Goal: Task Accomplishment & Management: Use online tool/utility

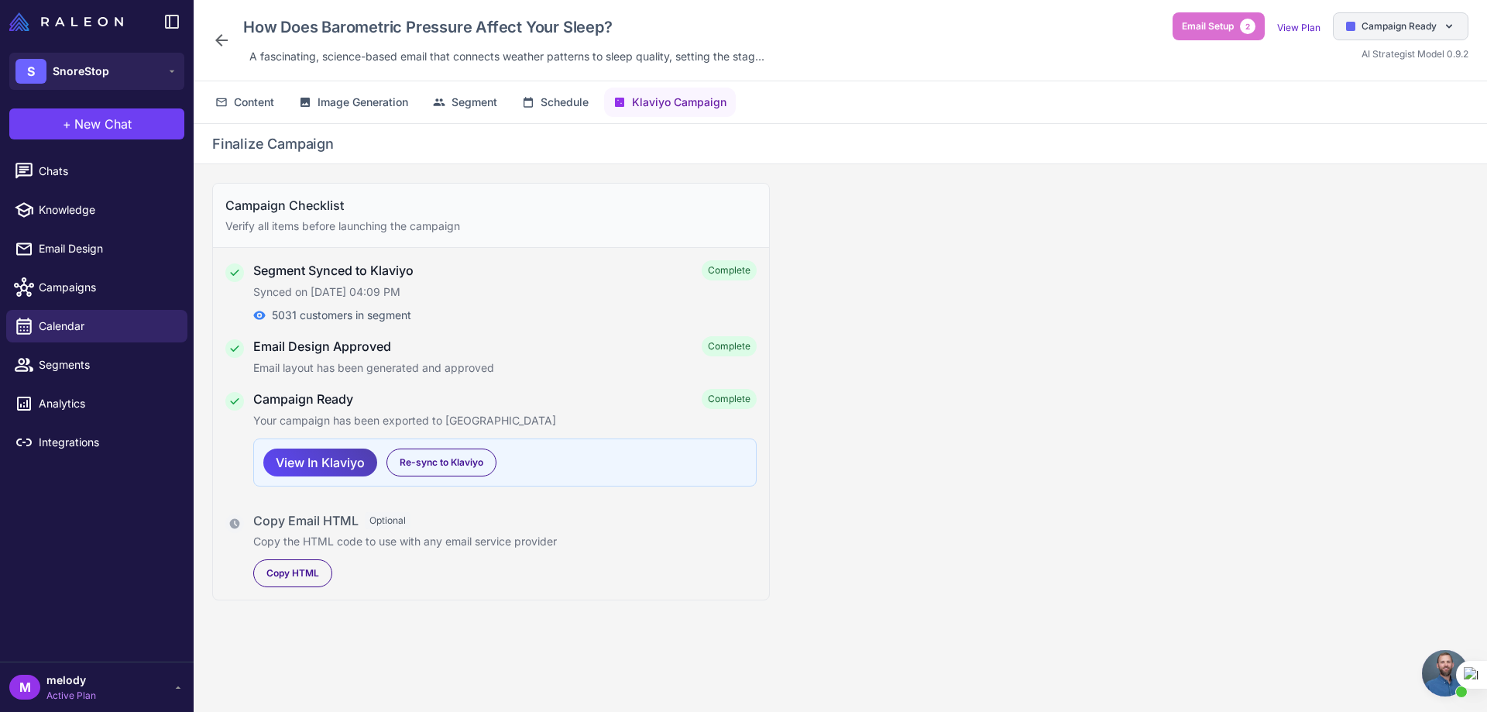
scroll to position [640, 0]
click at [1359, 34] on div "Campaign Ready" at bounding box center [1401, 26] width 136 height 28
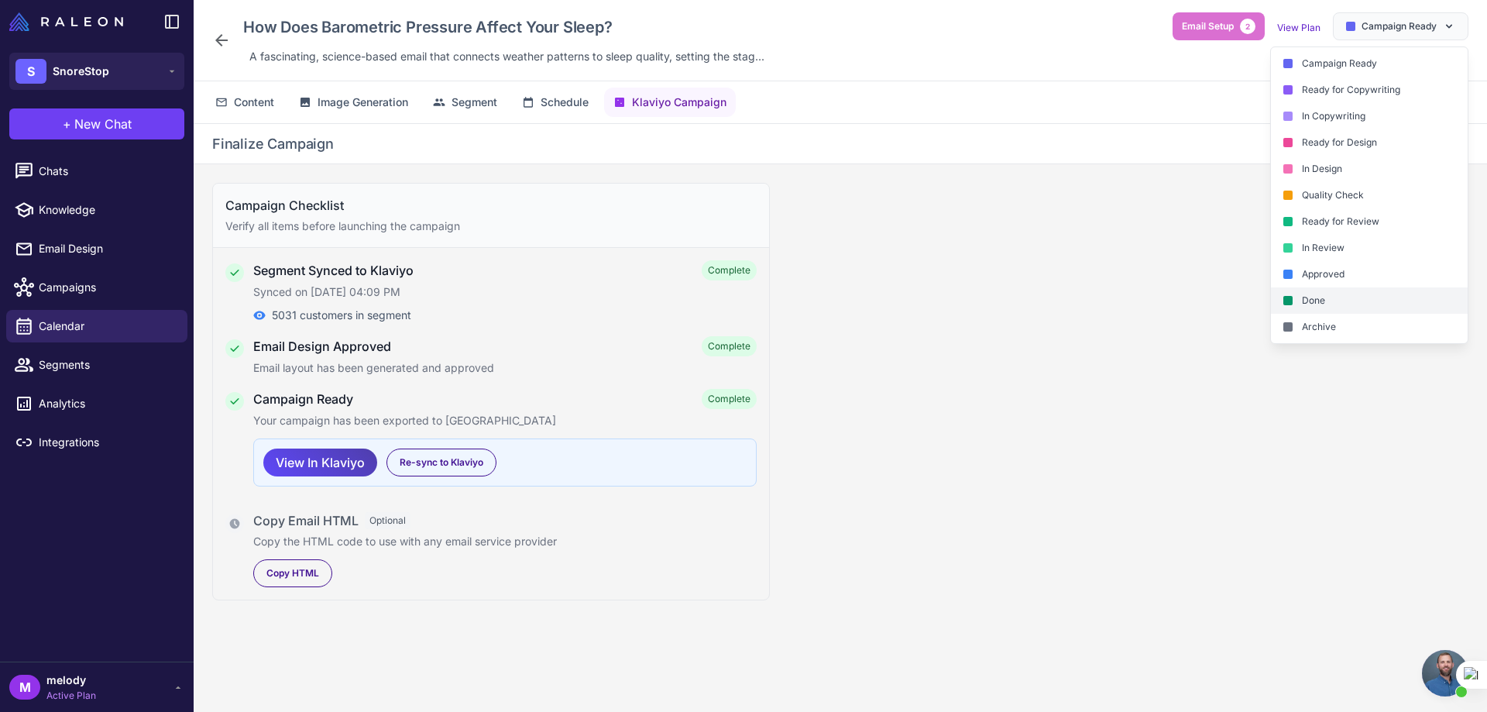
click at [1306, 300] on div "Done" at bounding box center [1369, 300] width 197 height 26
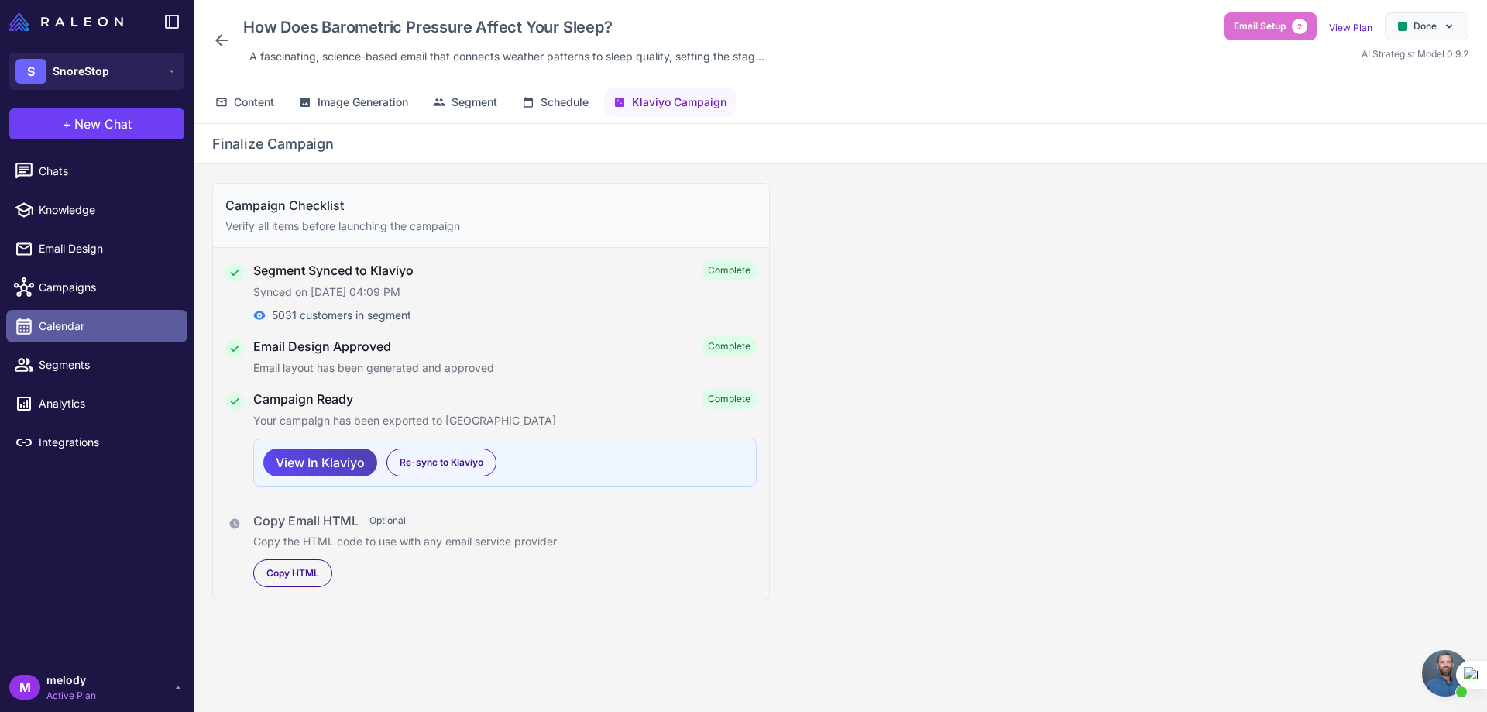
click at [77, 327] on span "Calendar" at bounding box center [107, 325] width 136 height 17
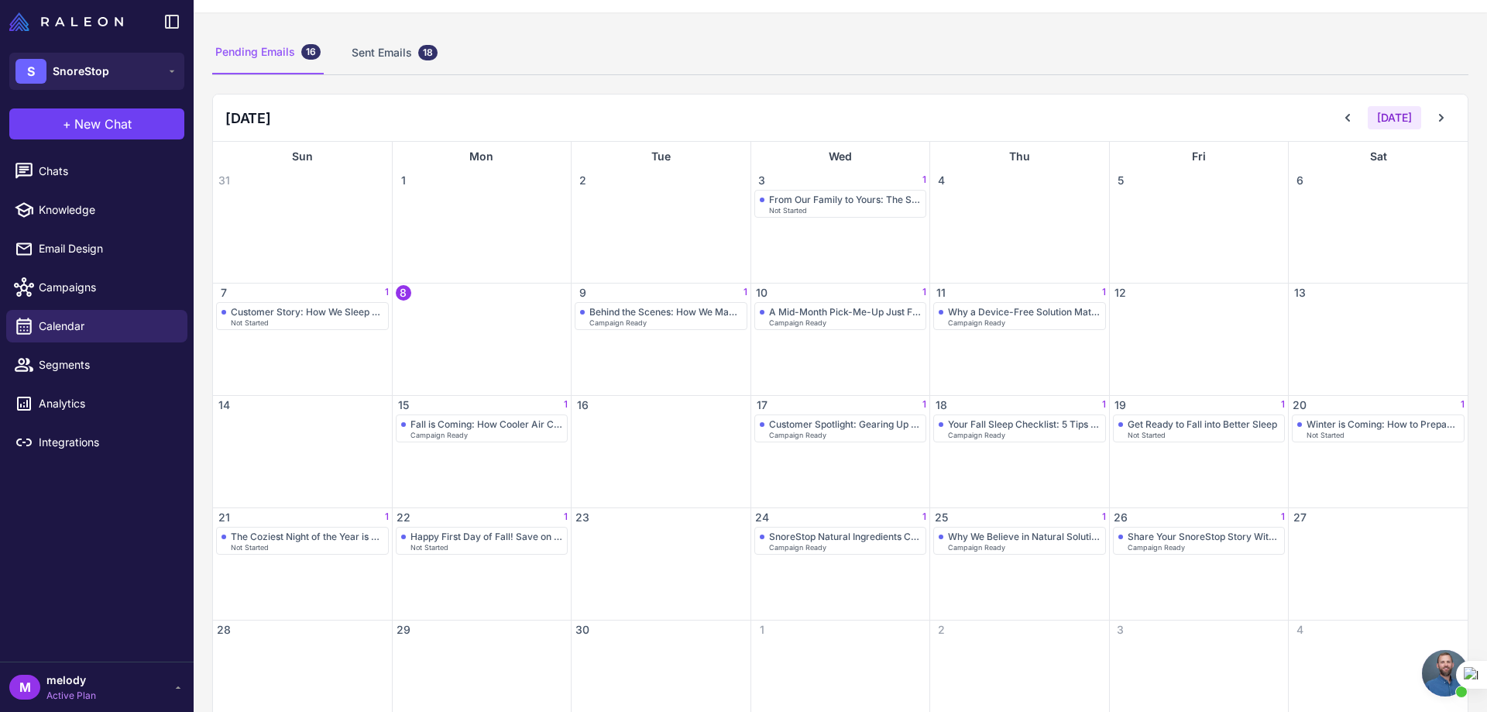
scroll to position [117, 0]
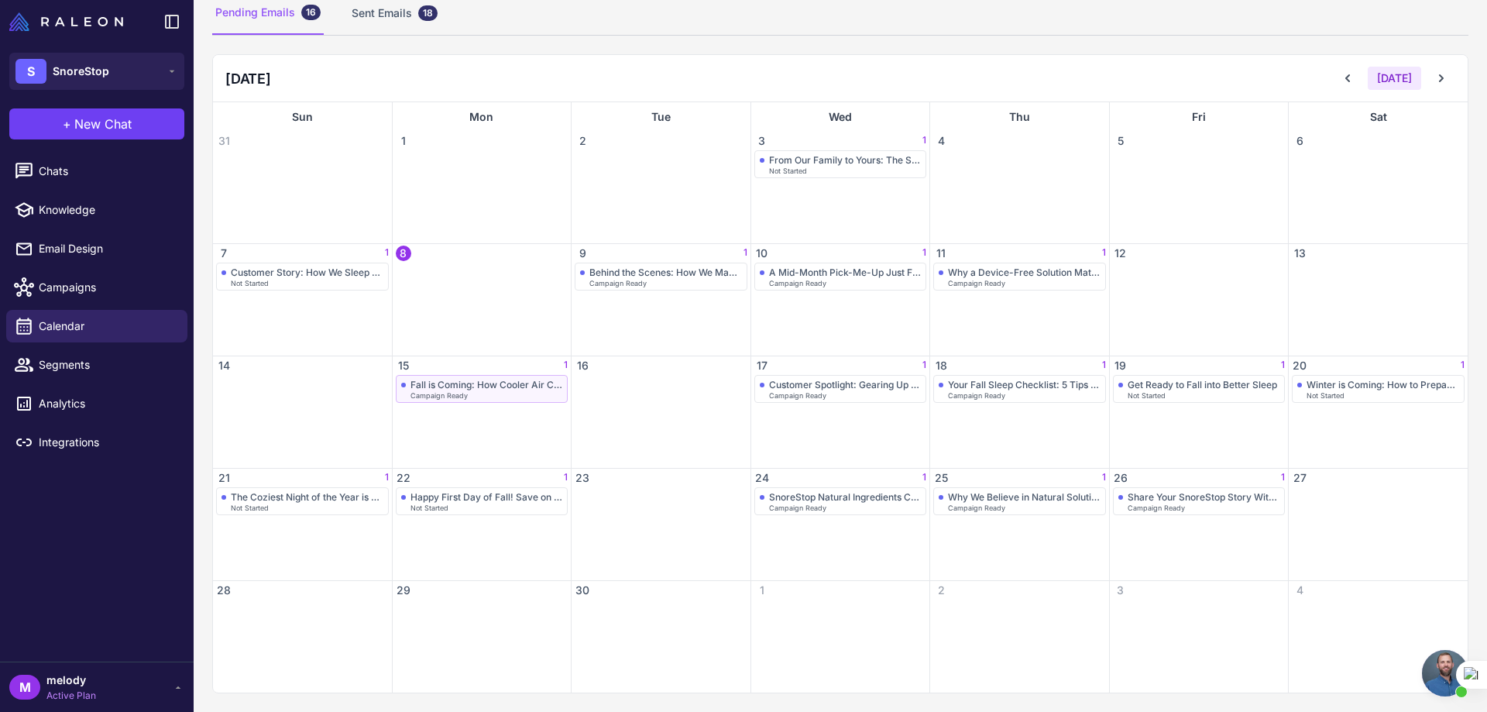
click at [431, 396] on span "Campaign Ready" at bounding box center [438, 395] width 57 height 7
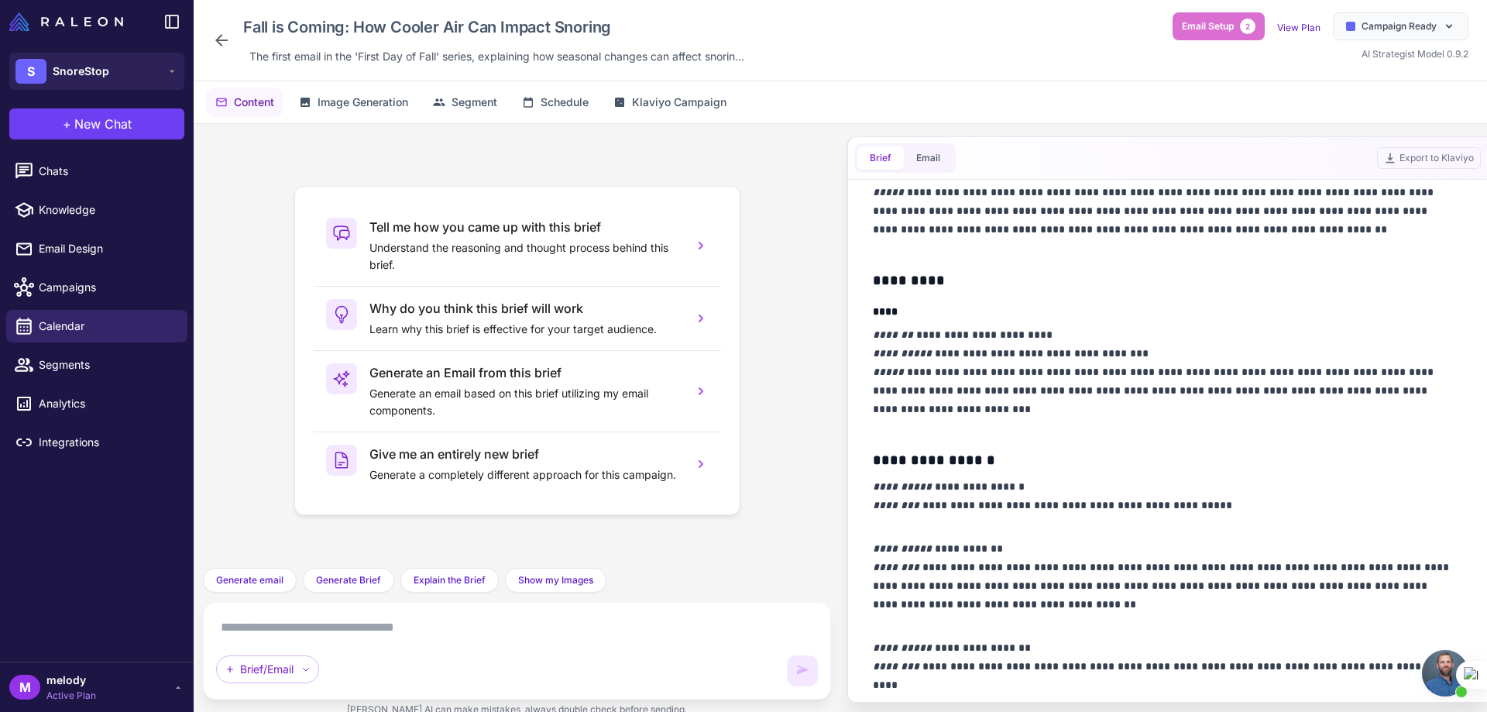
scroll to position [697, 0]
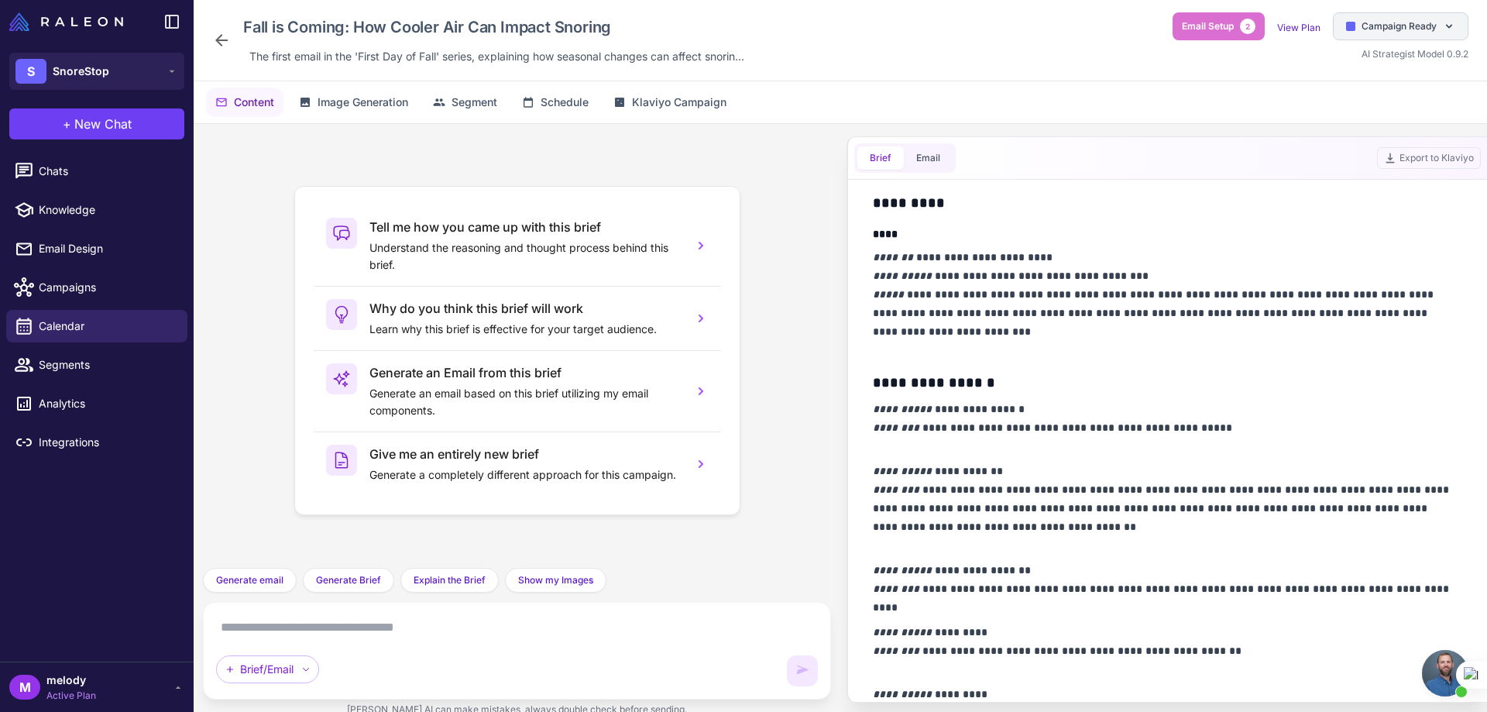
click at [1393, 33] on span "Campaign Ready" at bounding box center [1398, 26] width 75 height 14
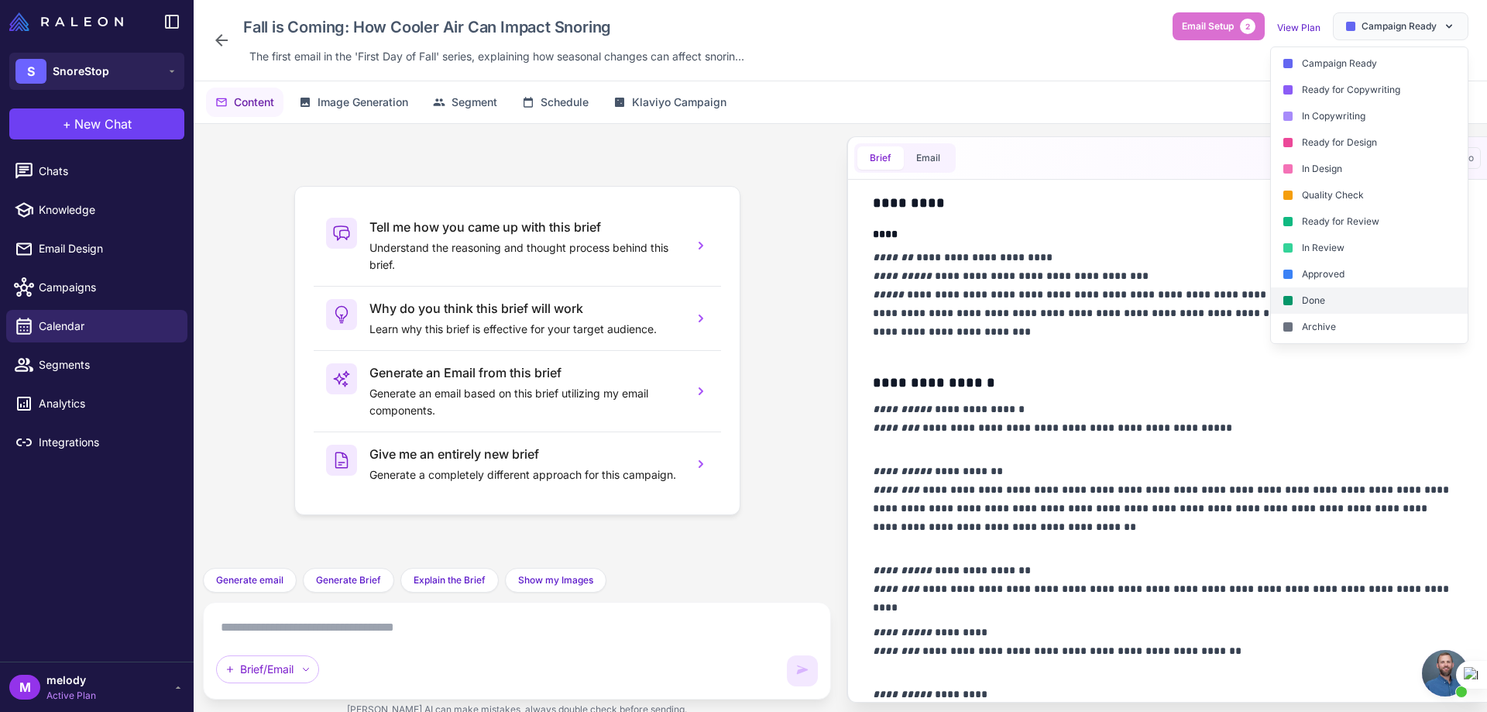
click at [1342, 310] on div "Done" at bounding box center [1369, 300] width 197 height 26
